Goal: Information Seeking & Learning: Learn about a topic

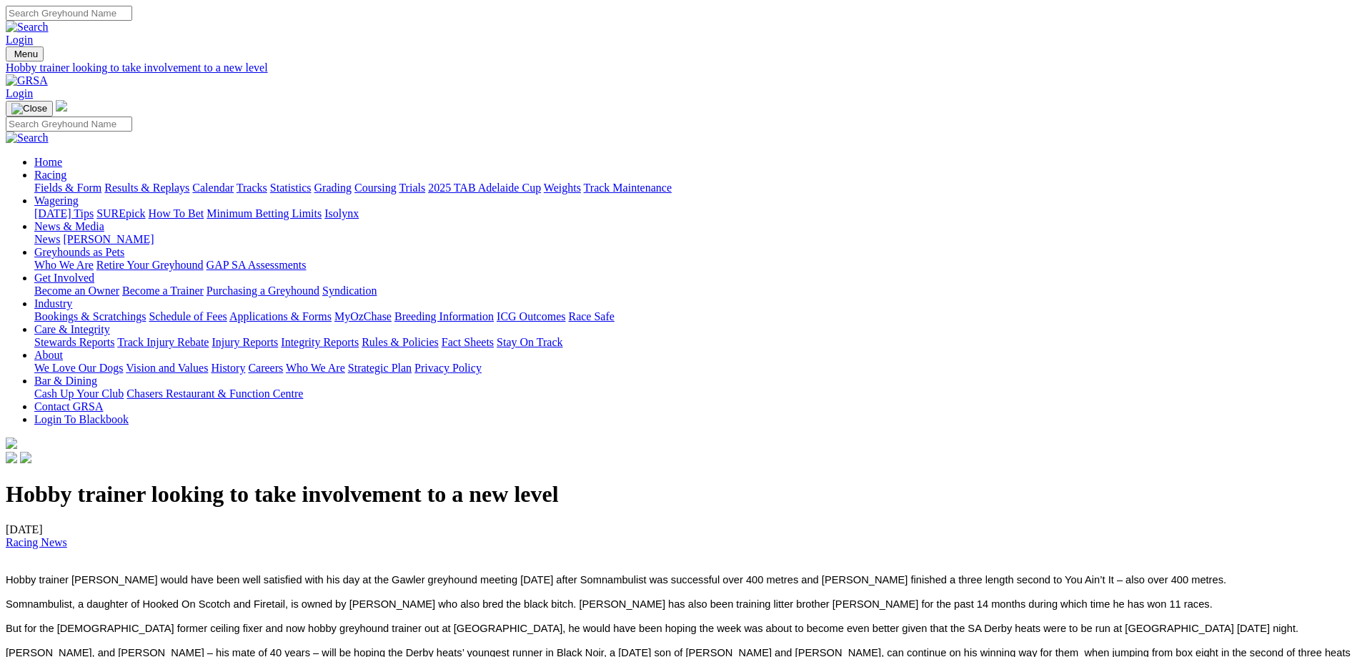
click at [104, 220] on link "News & Media" at bounding box center [69, 226] width 70 height 12
click at [802, 466] on div at bounding box center [686, 466] width 1361 height 0
click at [66, 169] on link "Racing" at bounding box center [50, 175] width 32 height 12
click at [104, 220] on link "News & Media" at bounding box center [69, 226] width 70 height 12
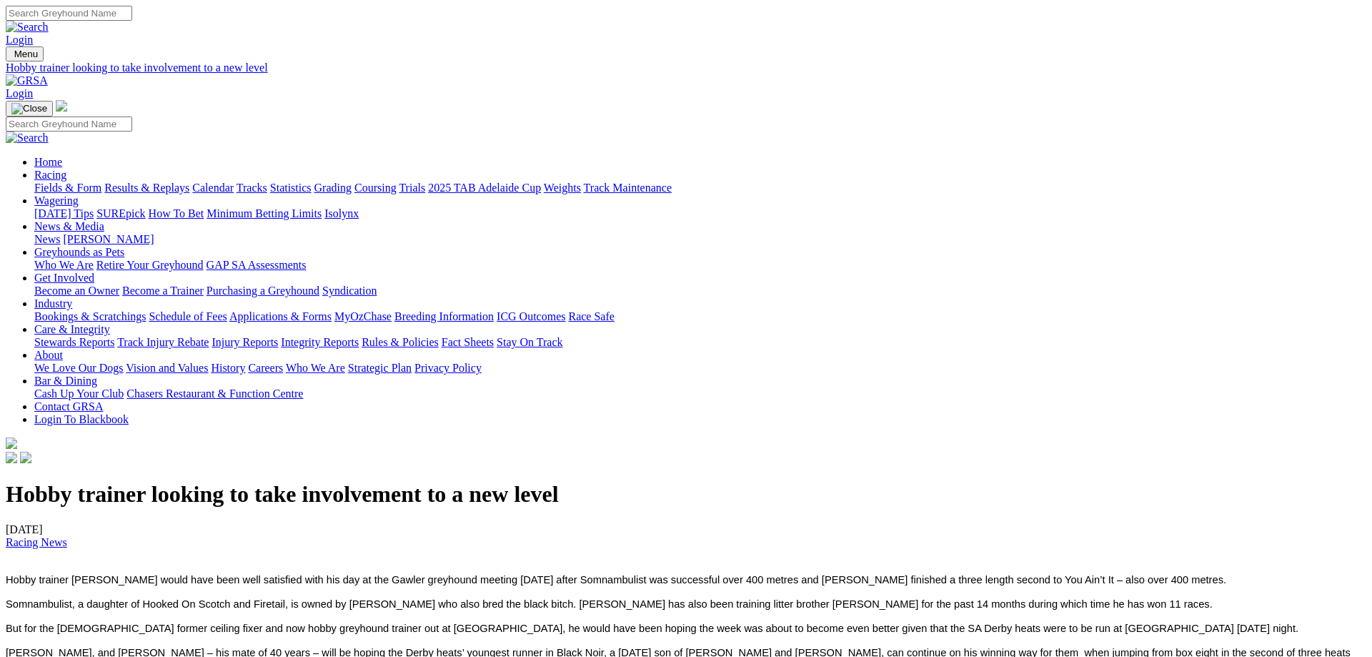
click at [60, 233] on link "News" at bounding box center [47, 239] width 26 height 12
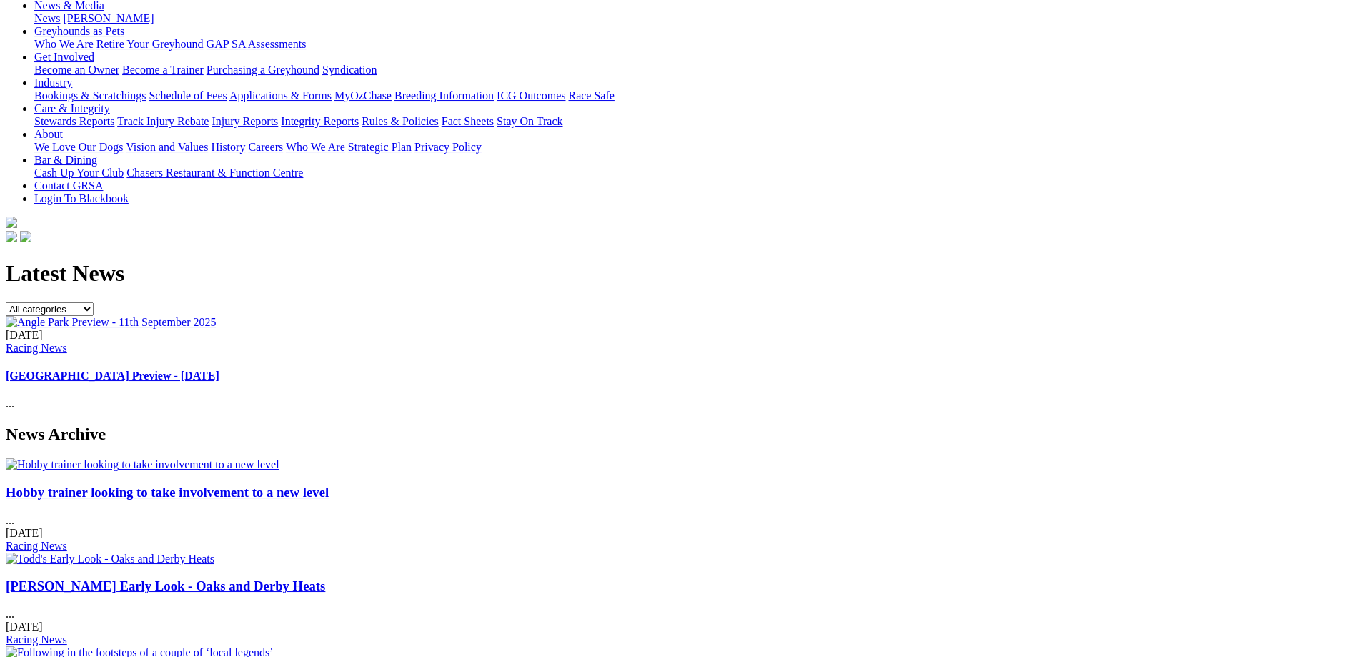
scroll to position [292, 0]
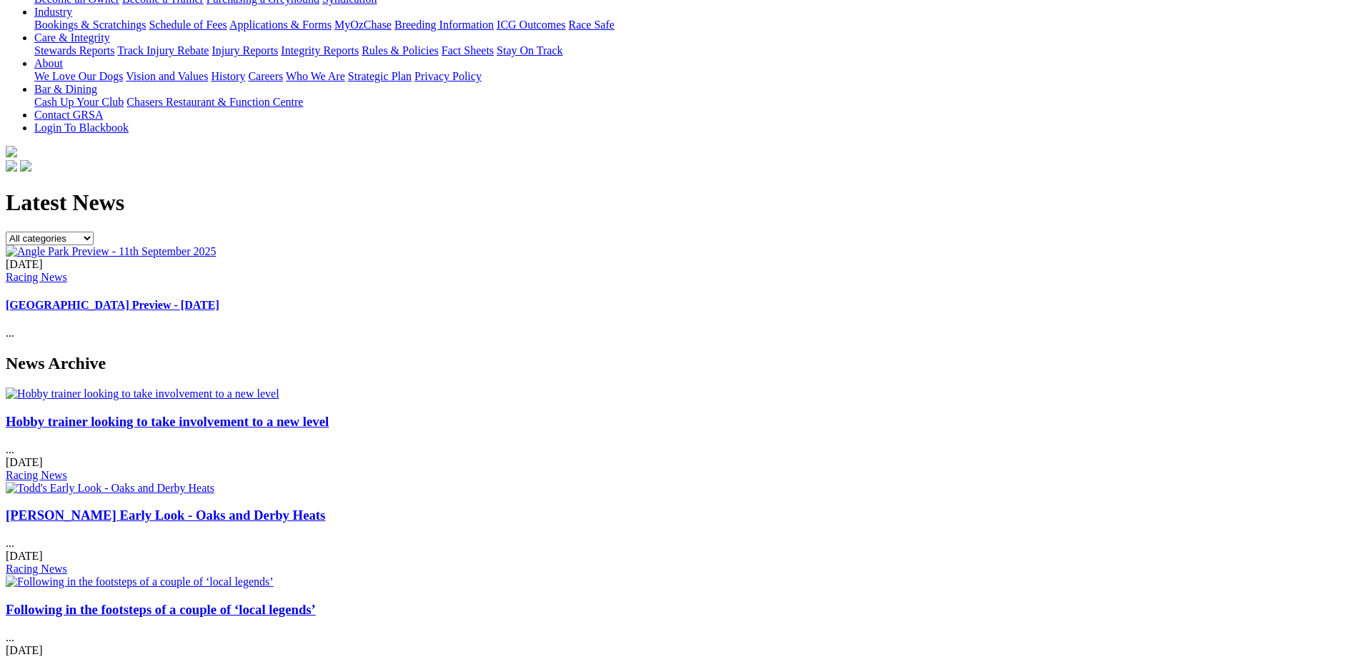
click at [325, 507] on link "[PERSON_NAME] Early Look - Oaks and Derby Heats" at bounding box center [165, 514] width 319 height 15
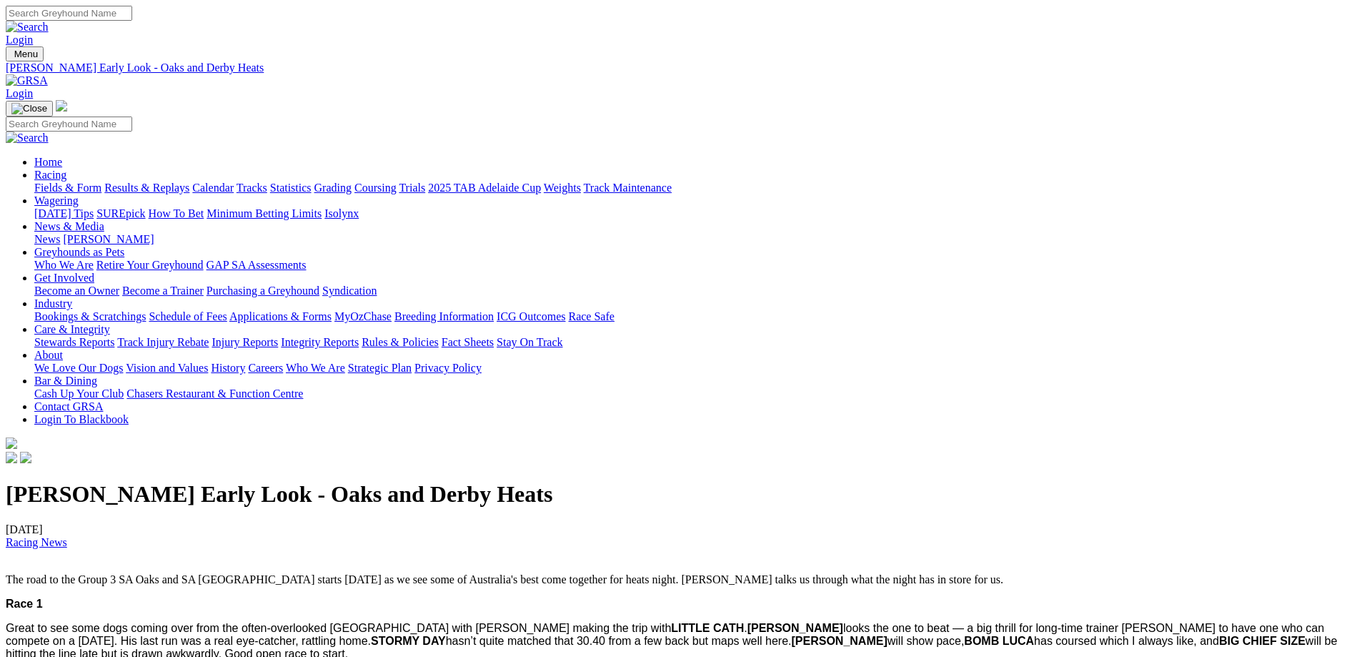
click at [60, 233] on link "News" at bounding box center [47, 239] width 26 height 12
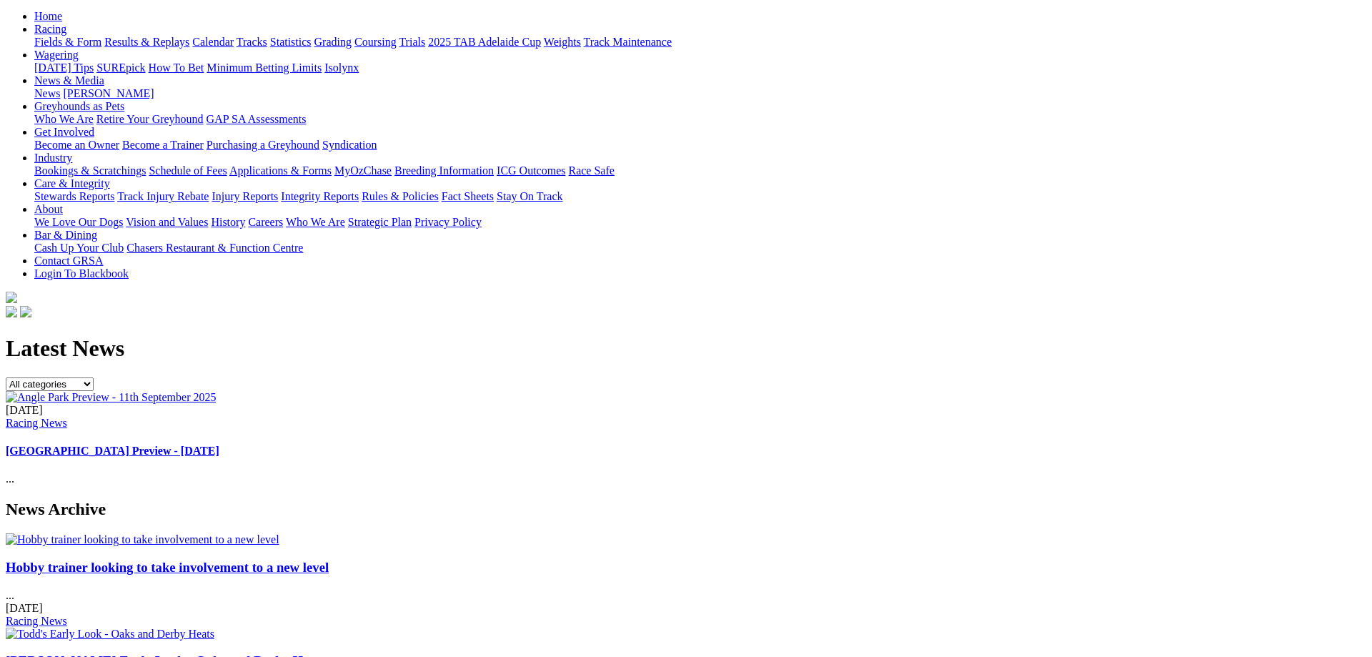
scroll to position [292, 0]
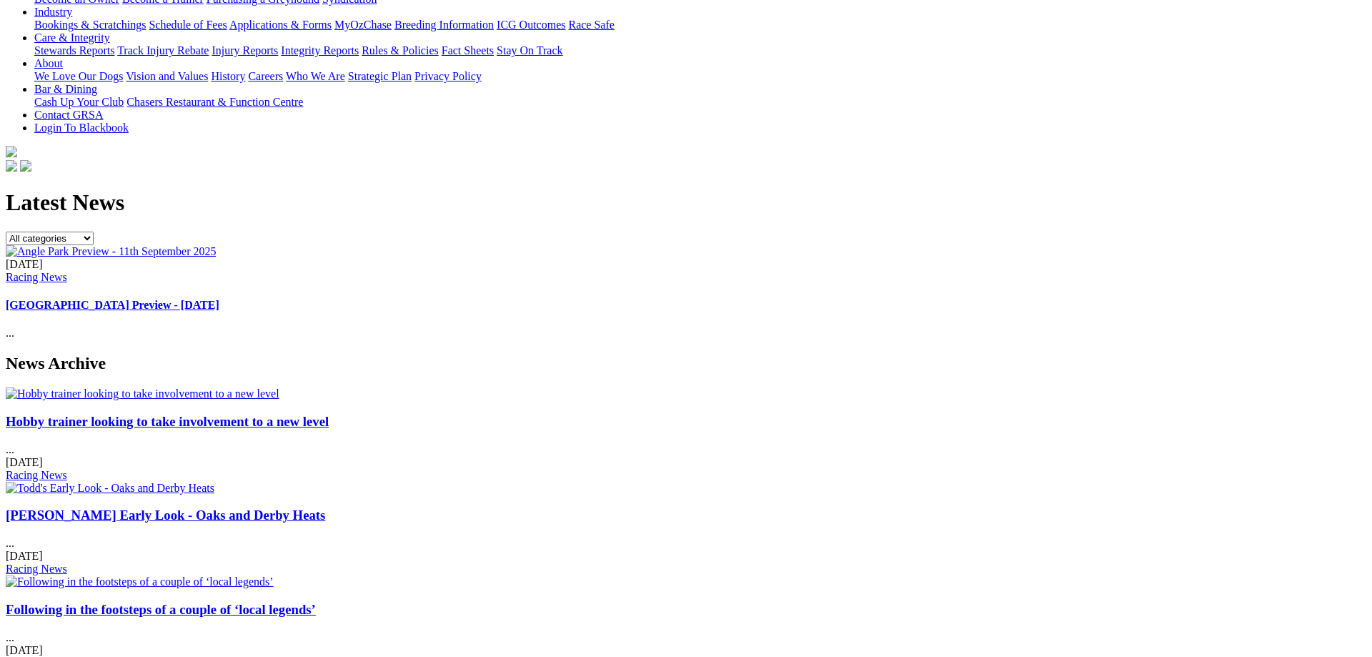
click at [274, 575] on img at bounding box center [140, 581] width 268 height 13
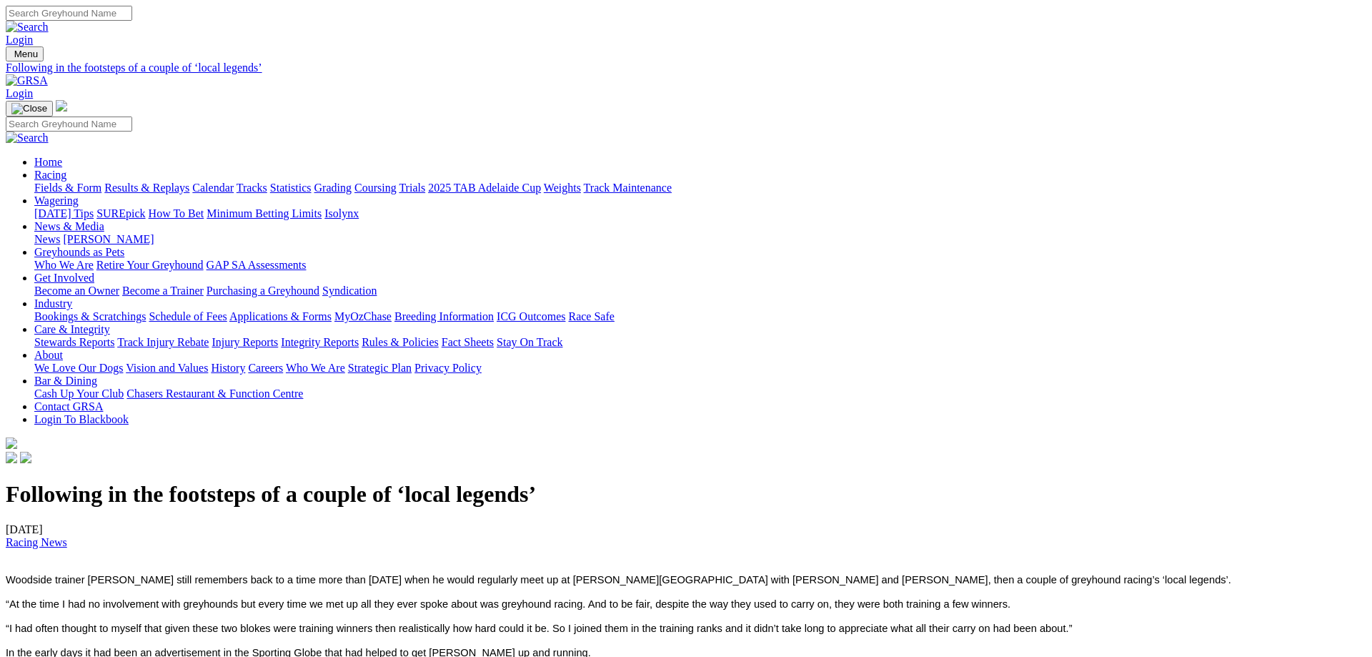
click at [60, 233] on link "News" at bounding box center [47, 239] width 26 height 12
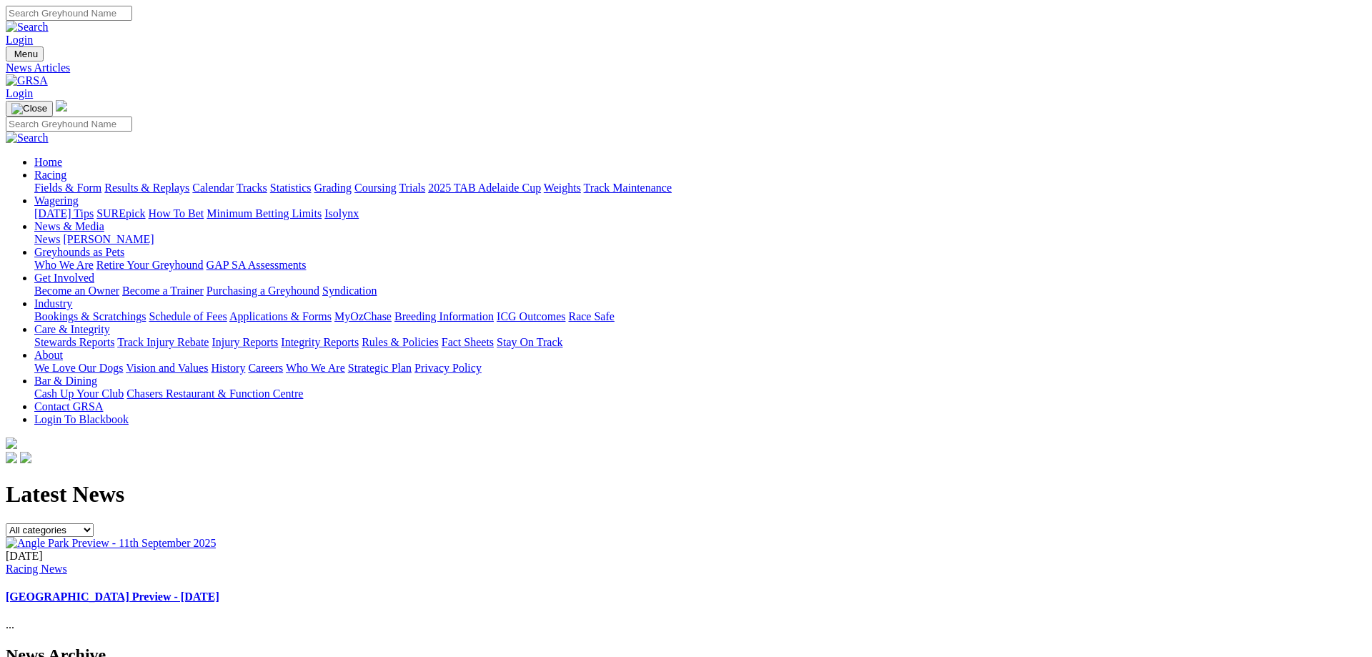
click at [145, 207] on link "SUREpick" at bounding box center [120, 213] width 49 height 12
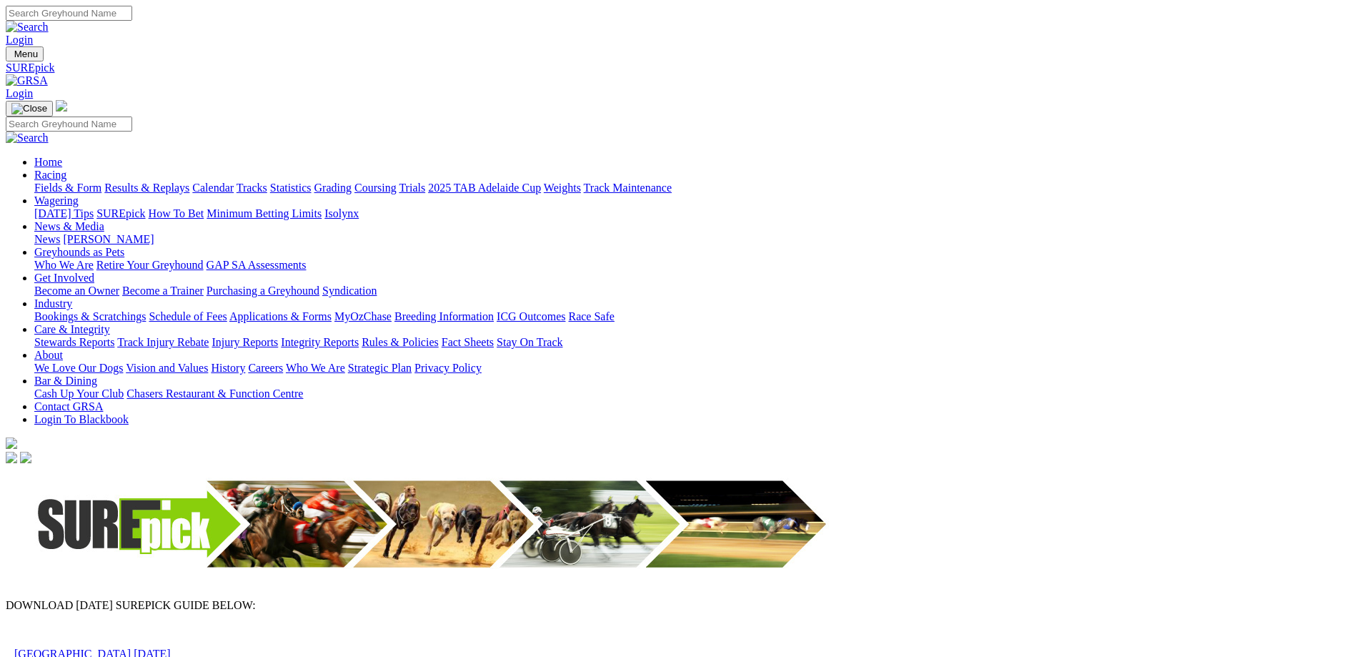
click at [171, 647] on link "Angle Park 11th September 2025" at bounding box center [92, 653] width 156 height 12
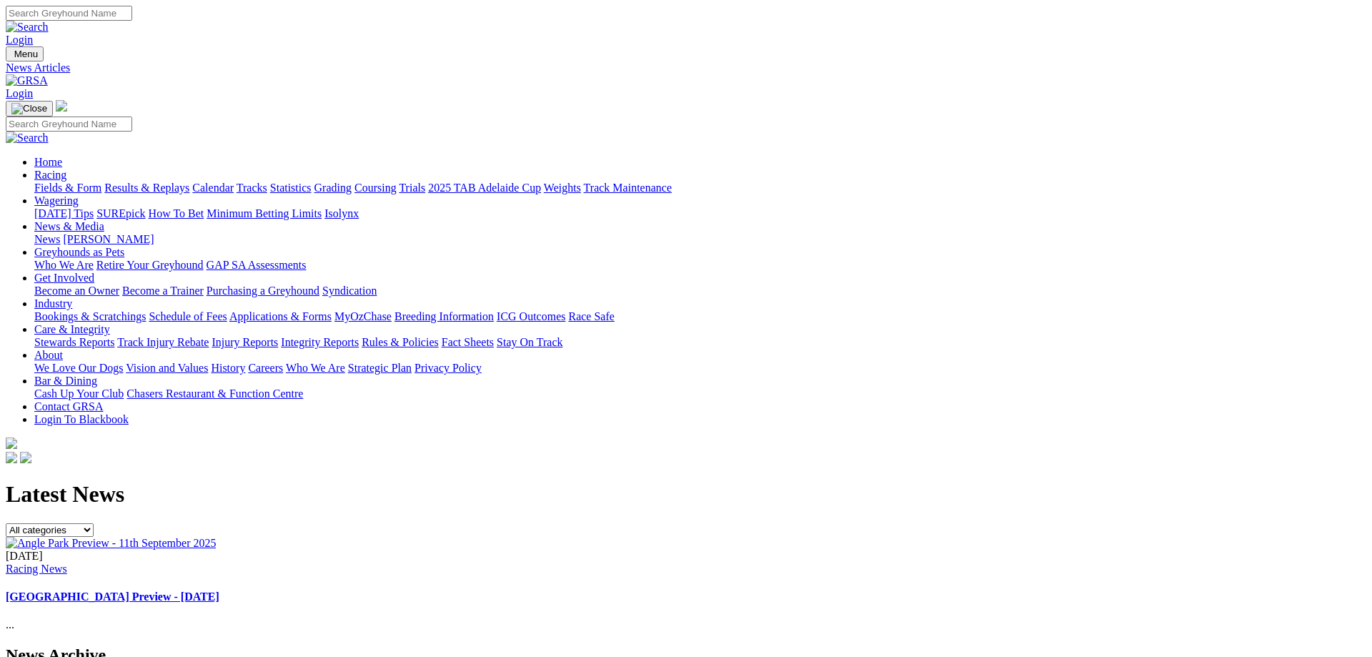
click at [101, 182] on link "Fields & Form" at bounding box center [67, 188] width 67 height 12
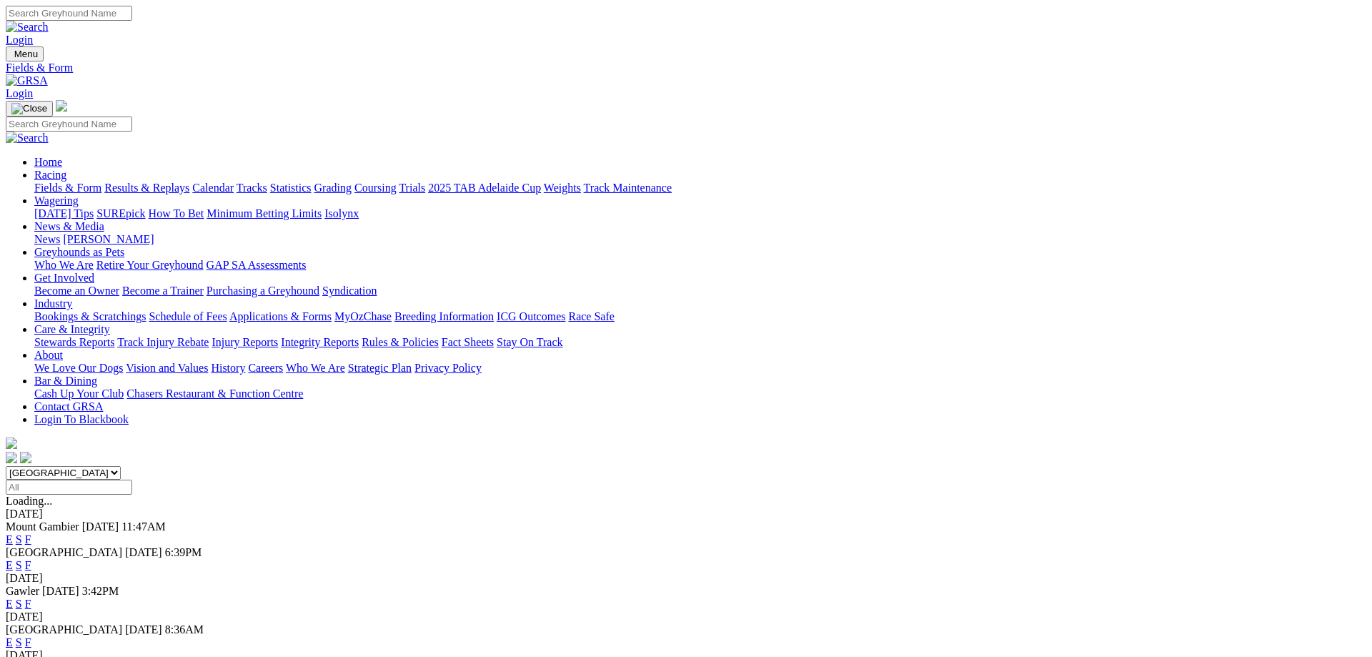
click at [31, 559] on link "F" at bounding box center [28, 565] width 6 height 12
